Goal: Task Accomplishment & Management: Complete application form

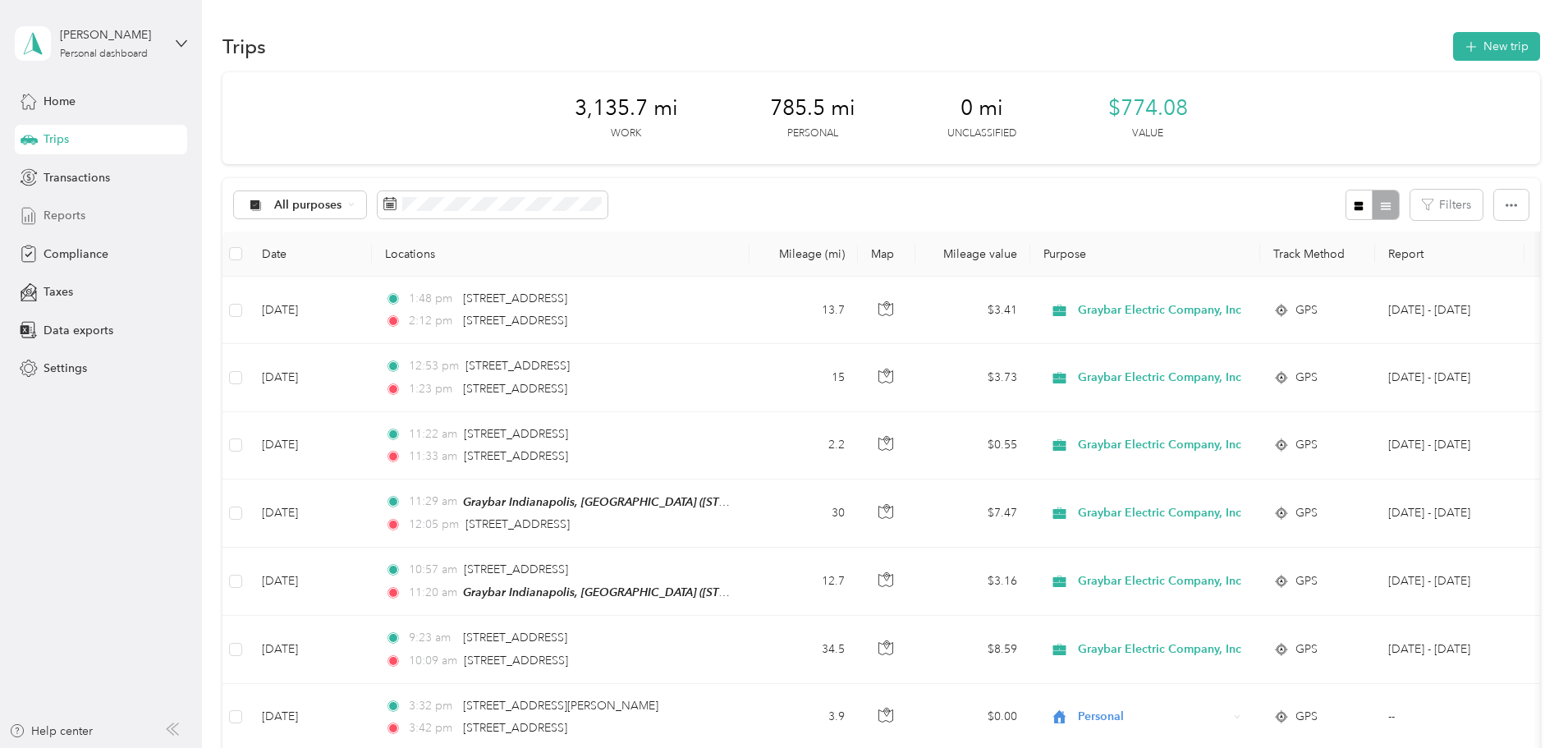
click at [78, 217] on span "Reports" at bounding box center [64, 215] width 42 height 17
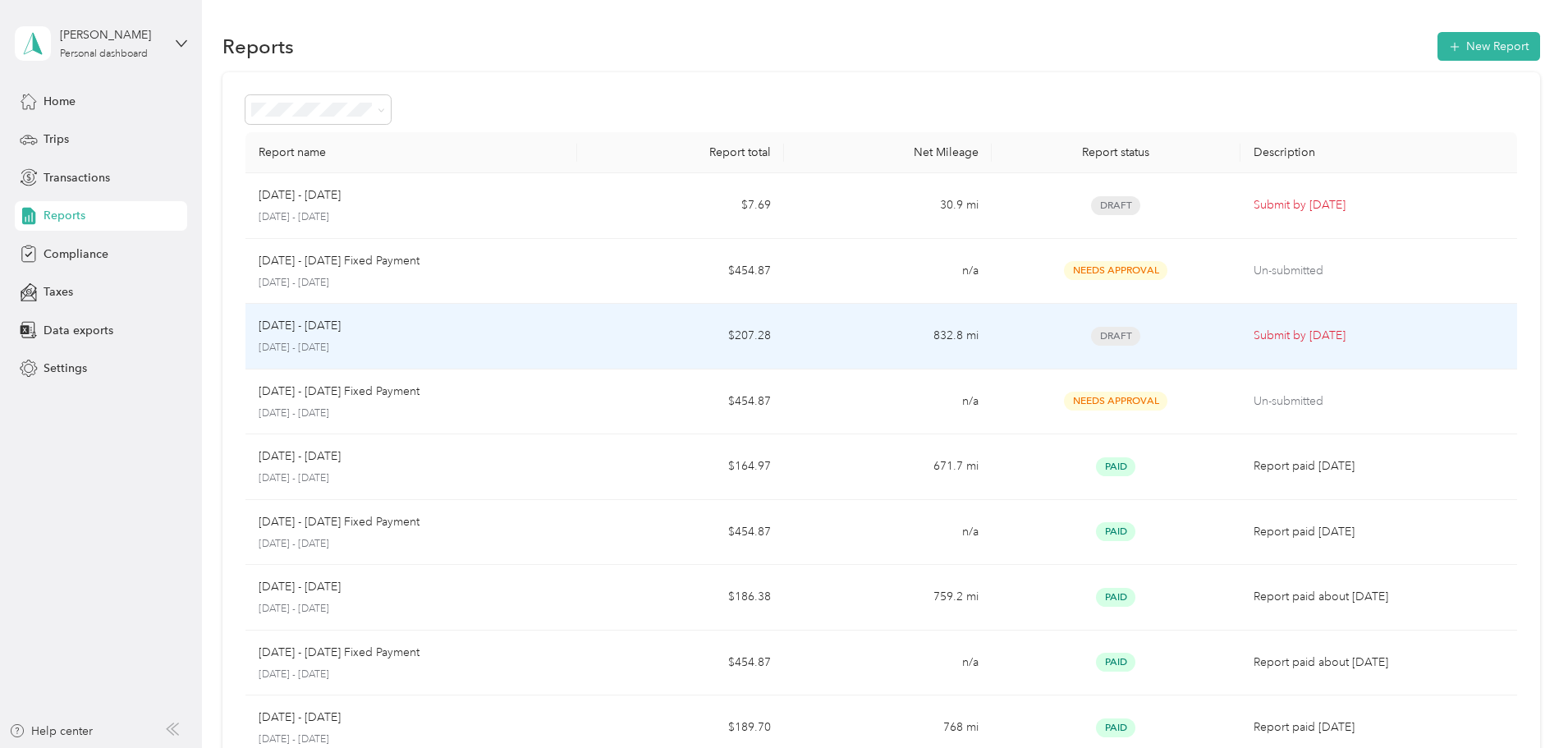
click at [1253, 337] on p "Submit by [DATE]" at bounding box center [1379, 336] width 250 height 18
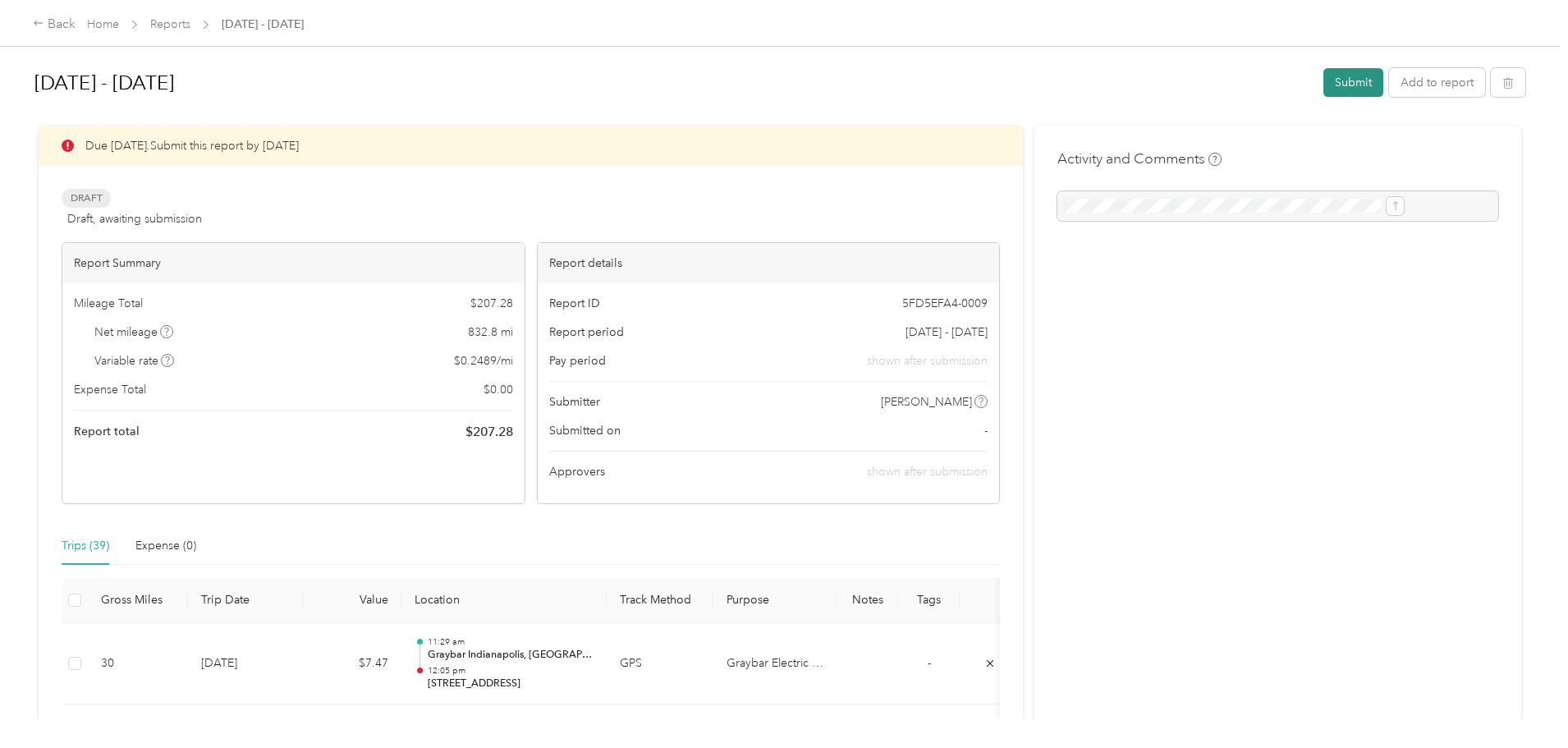
click at [1323, 79] on button "Submit" at bounding box center [1353, 82] width 60 height 29
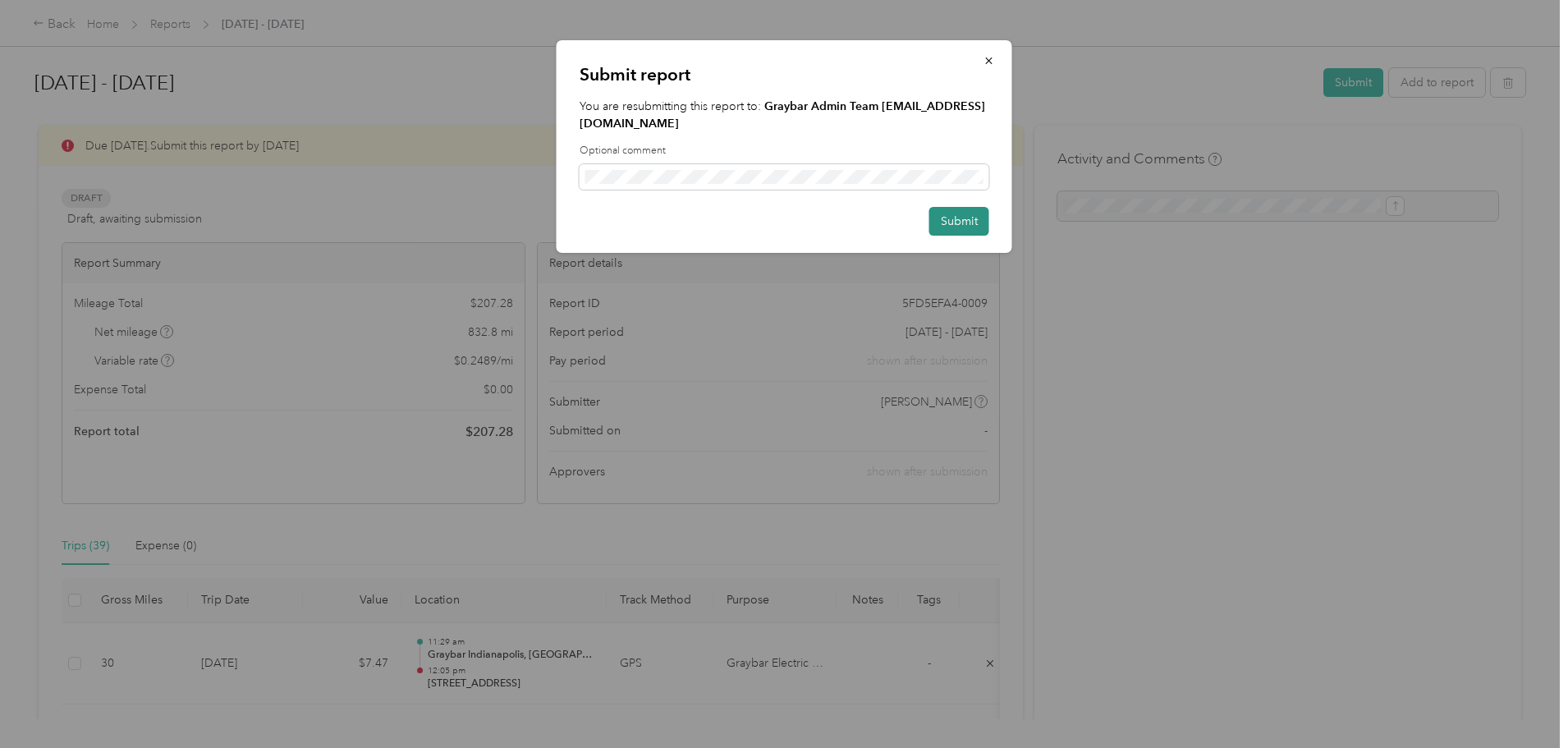
click at [939, 209] on button "Submit" at bounding box center [959, 221] width 60 height 29
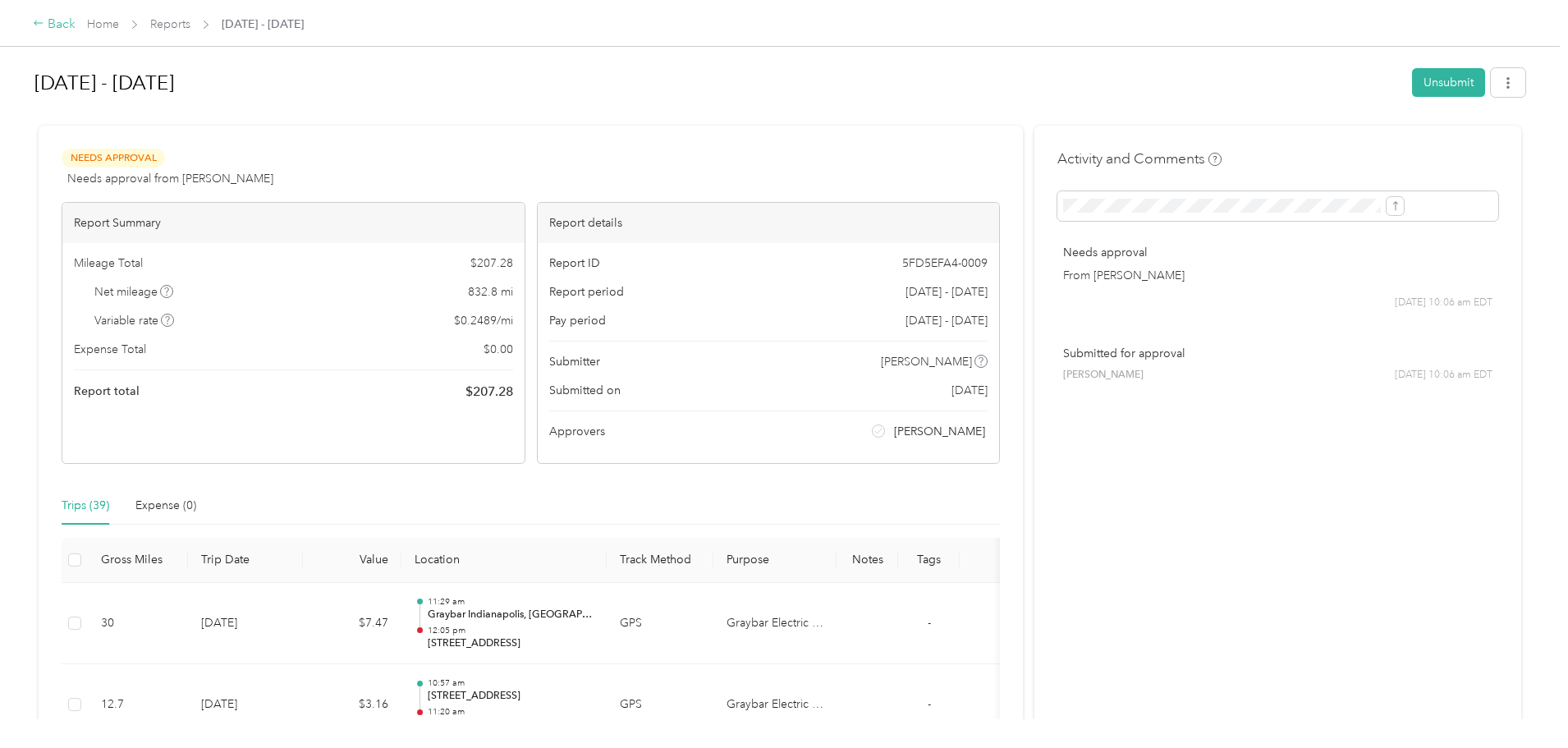
click at [76, 23] on div "Back" at bounding box center [54, 24] width 43 height 20
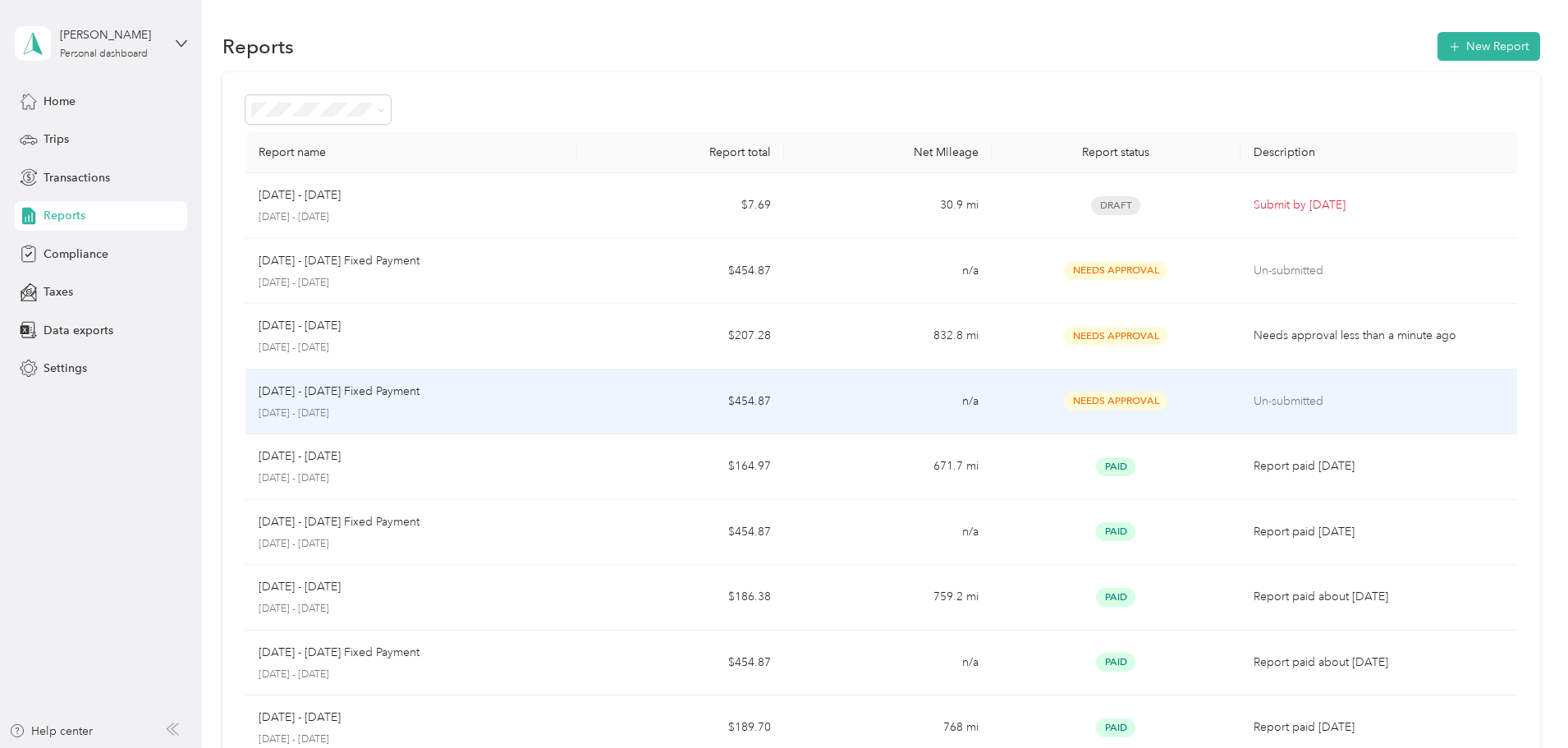
click at [1253, 402] on p "Un-submitted" at bounding box center [1379, 401] width 250 height 18
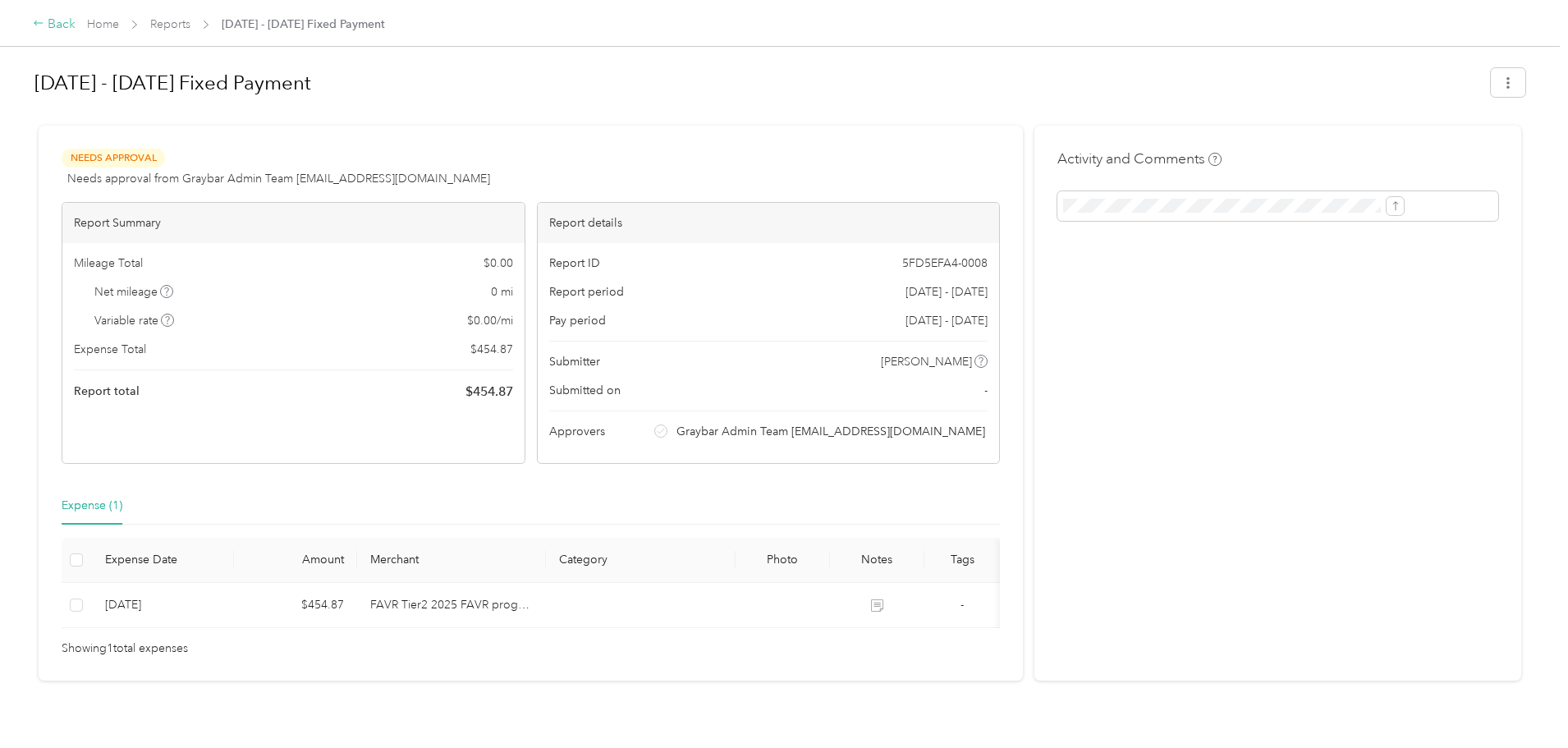
click at [44, 22] on icon at bounding box center [38, 23] width 11 height 11
